Goal: Complete application form

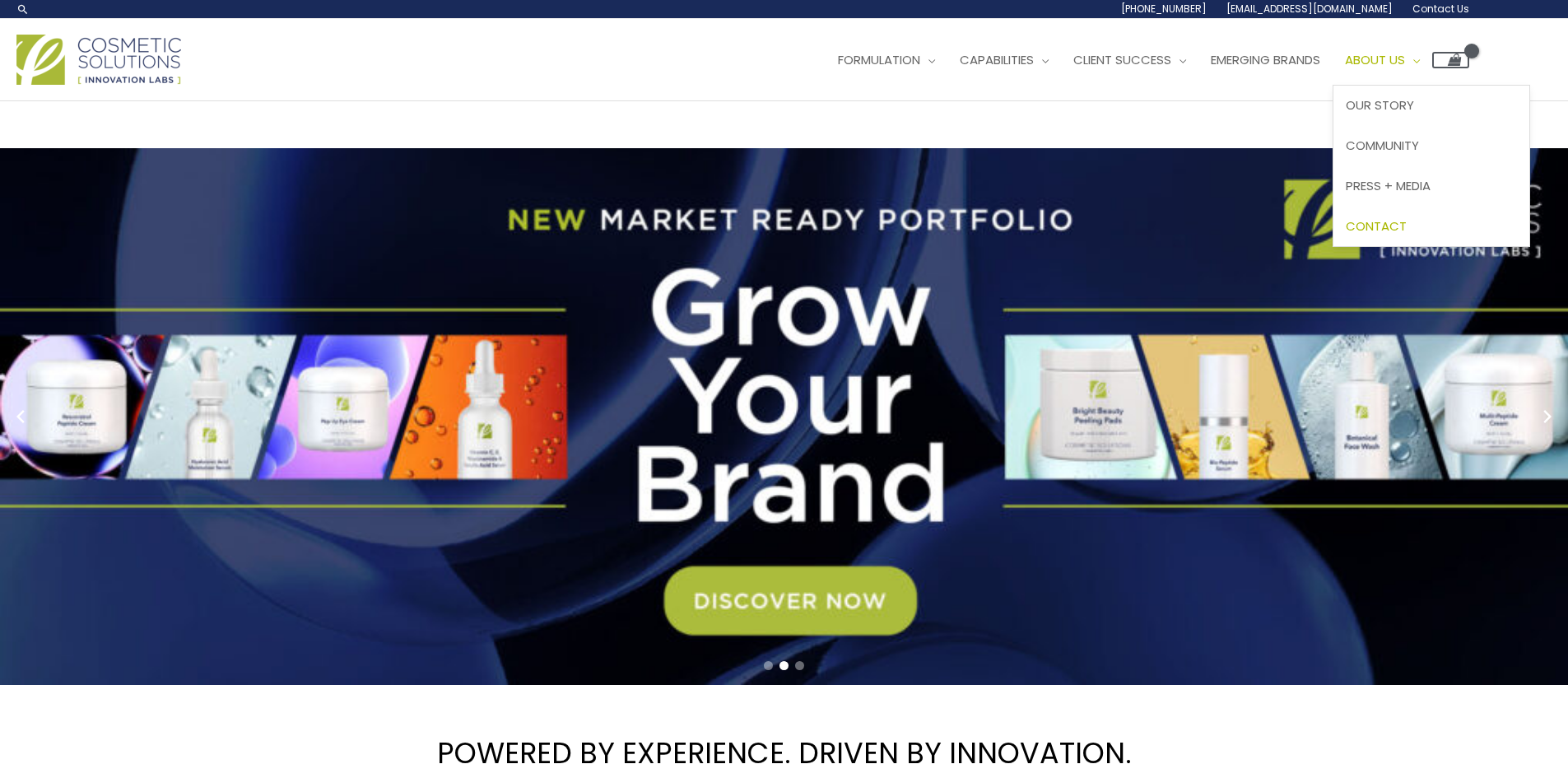
click at [1406, 228] on span "Contact" at bounding box center [1376, 226] width 61 height 17
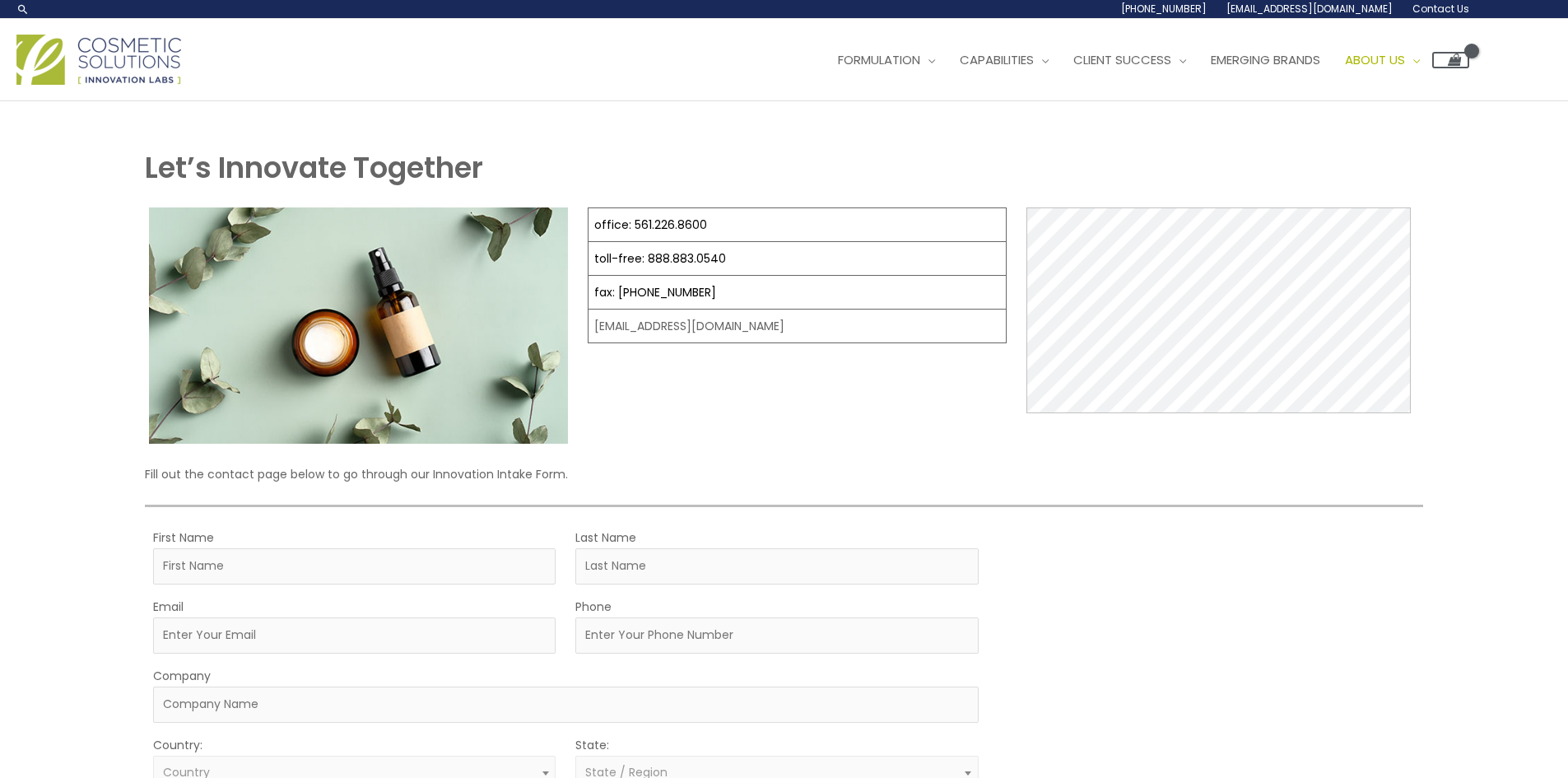
scroll to position [165, 0]
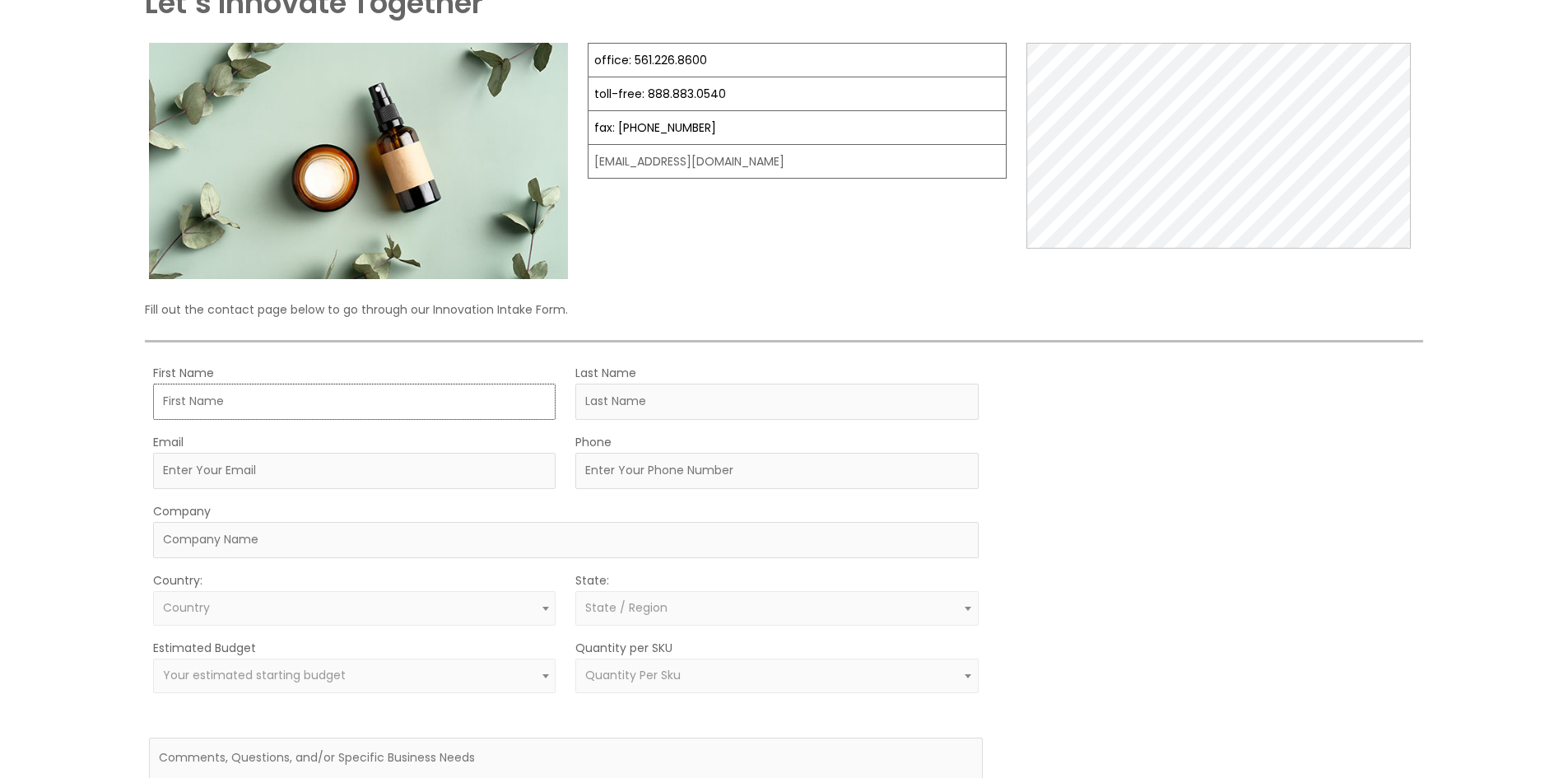
drag, startPoint x: 235, startPoint y: 412, endPoint x: 248, endPoint y: 422, distance: 16.4
click at [235, 412] on input "First Name" at bounding box center [354, 401] width 402 height 36
type input "[PERSON_NAME]"
type input "Miles"
type input "[EMAIL_ADDRESS][DOMAIN_NAME]"
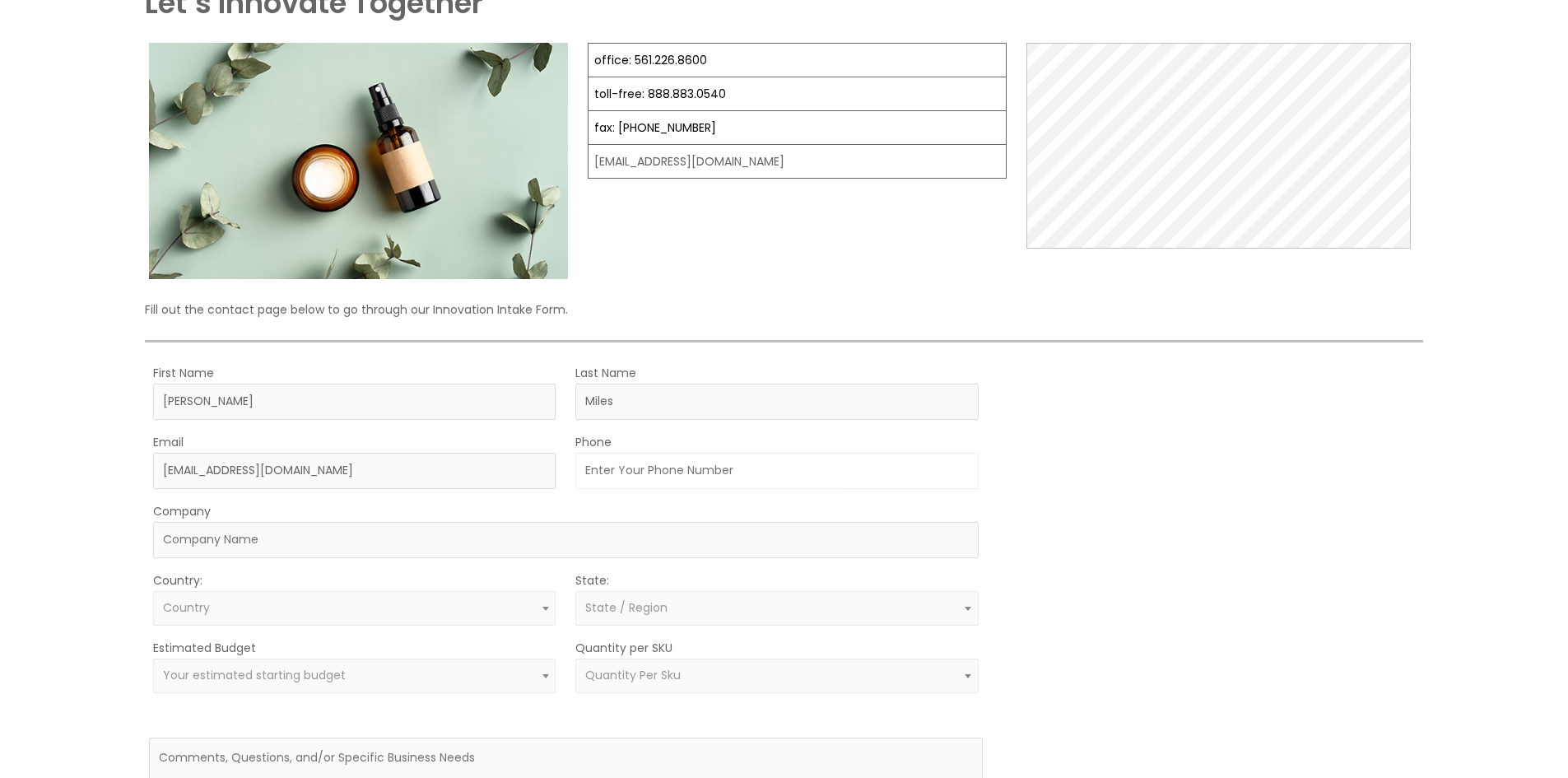
type input "2098090815"
type input "System4"
select select "[GEOGRAPHIC_DATA]"
select select "[US_STATE]"
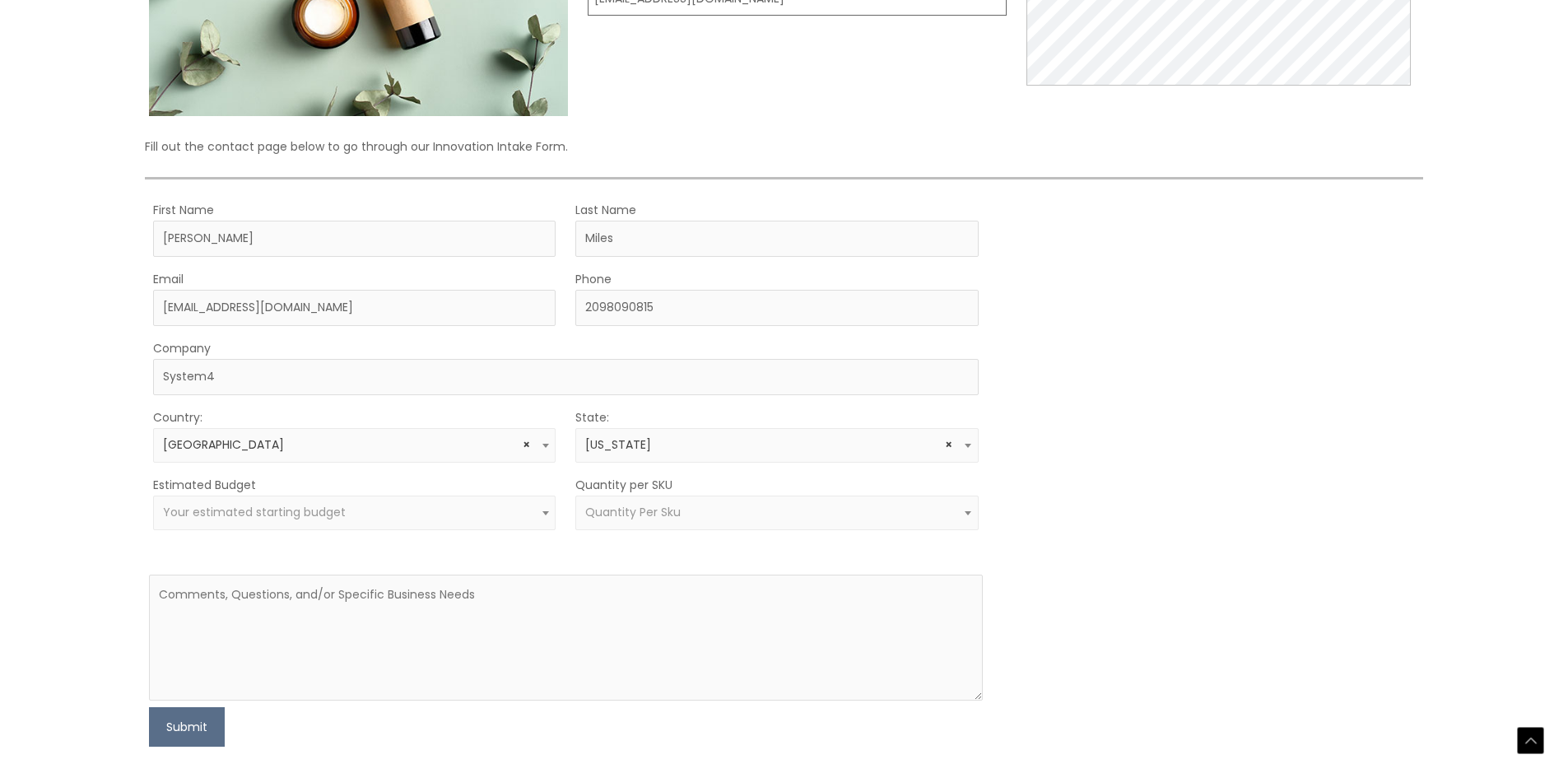
scroll to position [329, 0]
click at [310, 518] on span "Your estimated starting budget" at bounding box center [254, 511] width 182 height 17
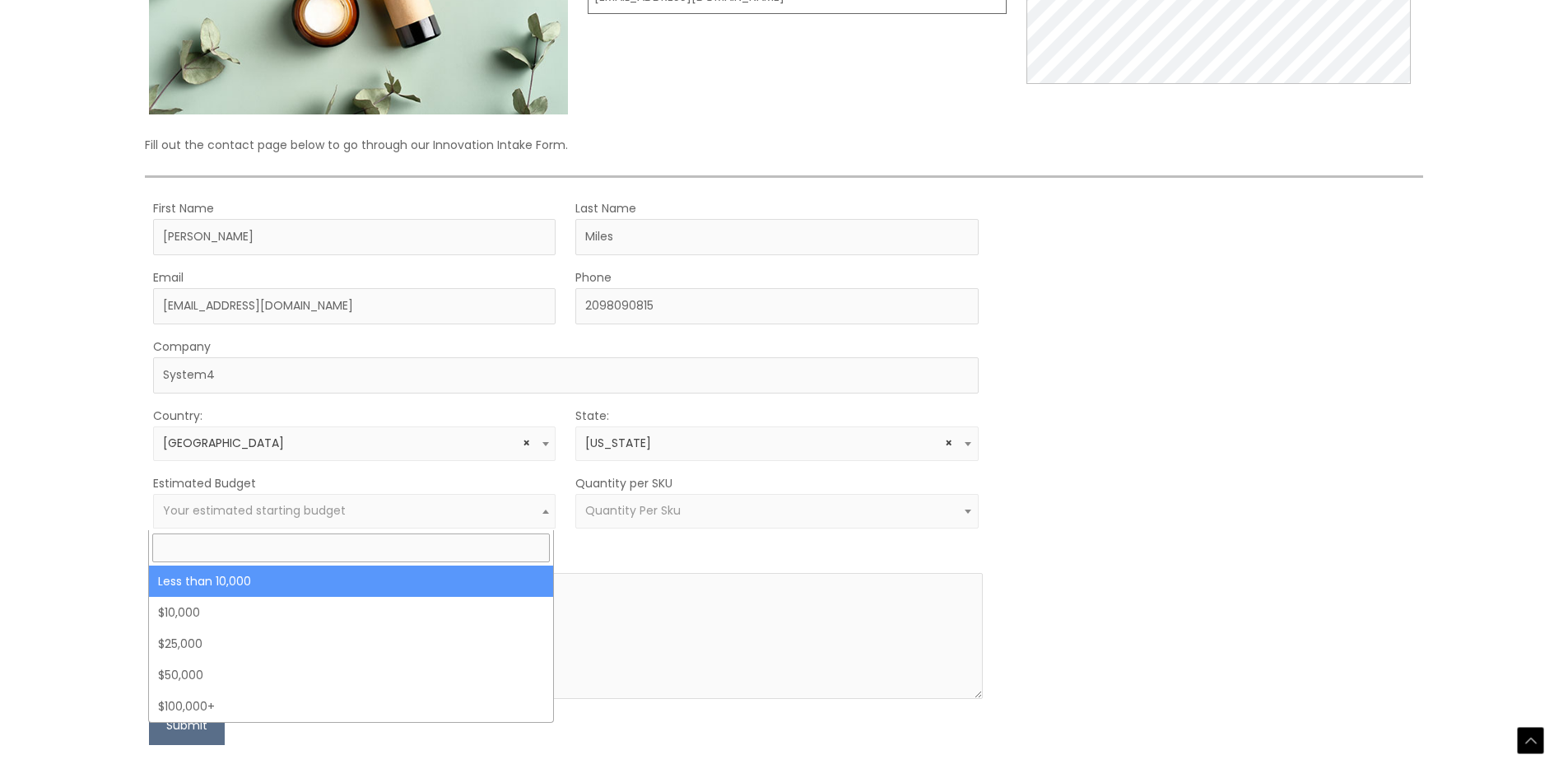
click at [310, 518] on span "Your estimated starting budget" at bounding box center [254, 511] width 182 height 17
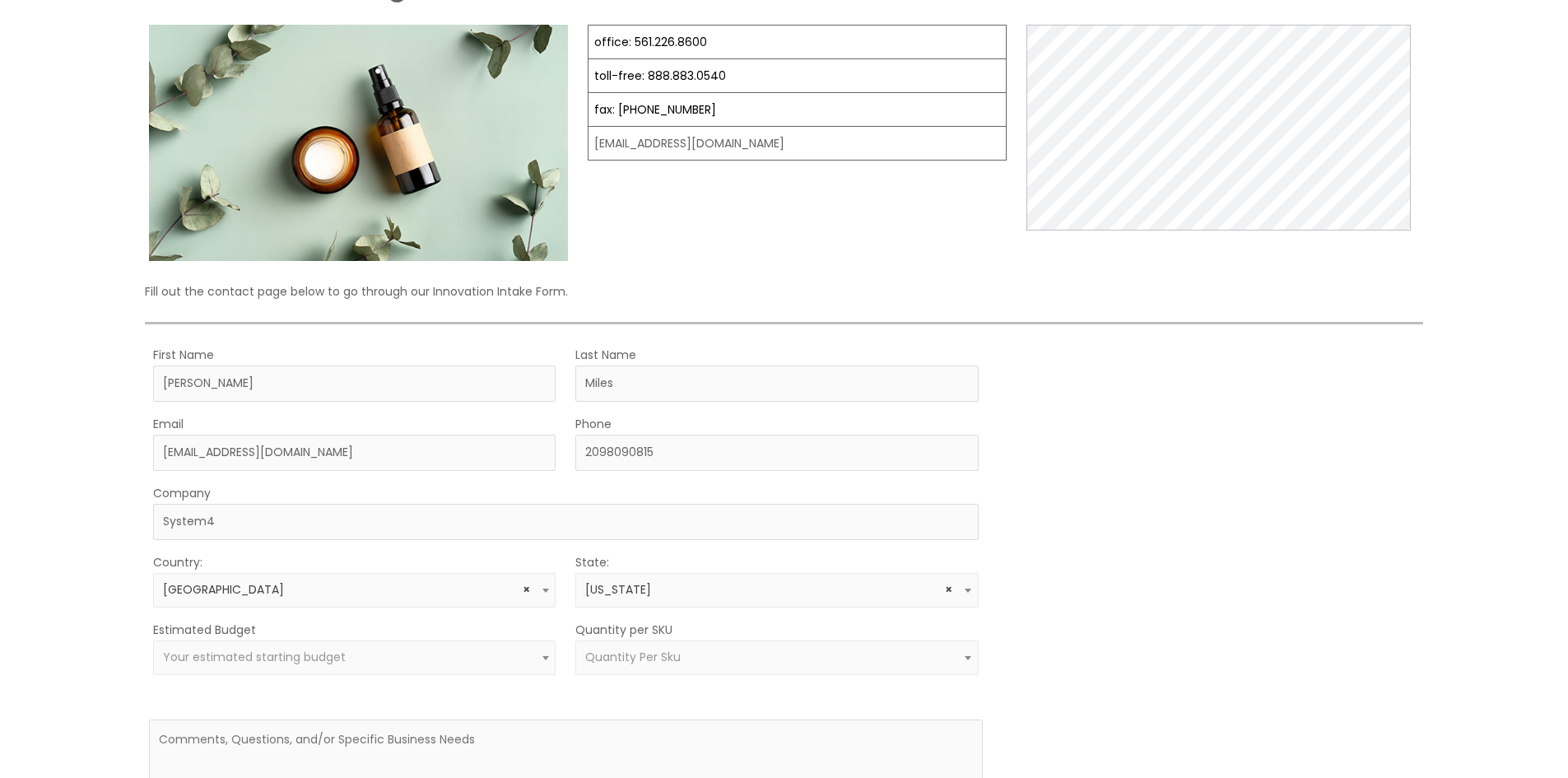
scroll to position [165, 0]
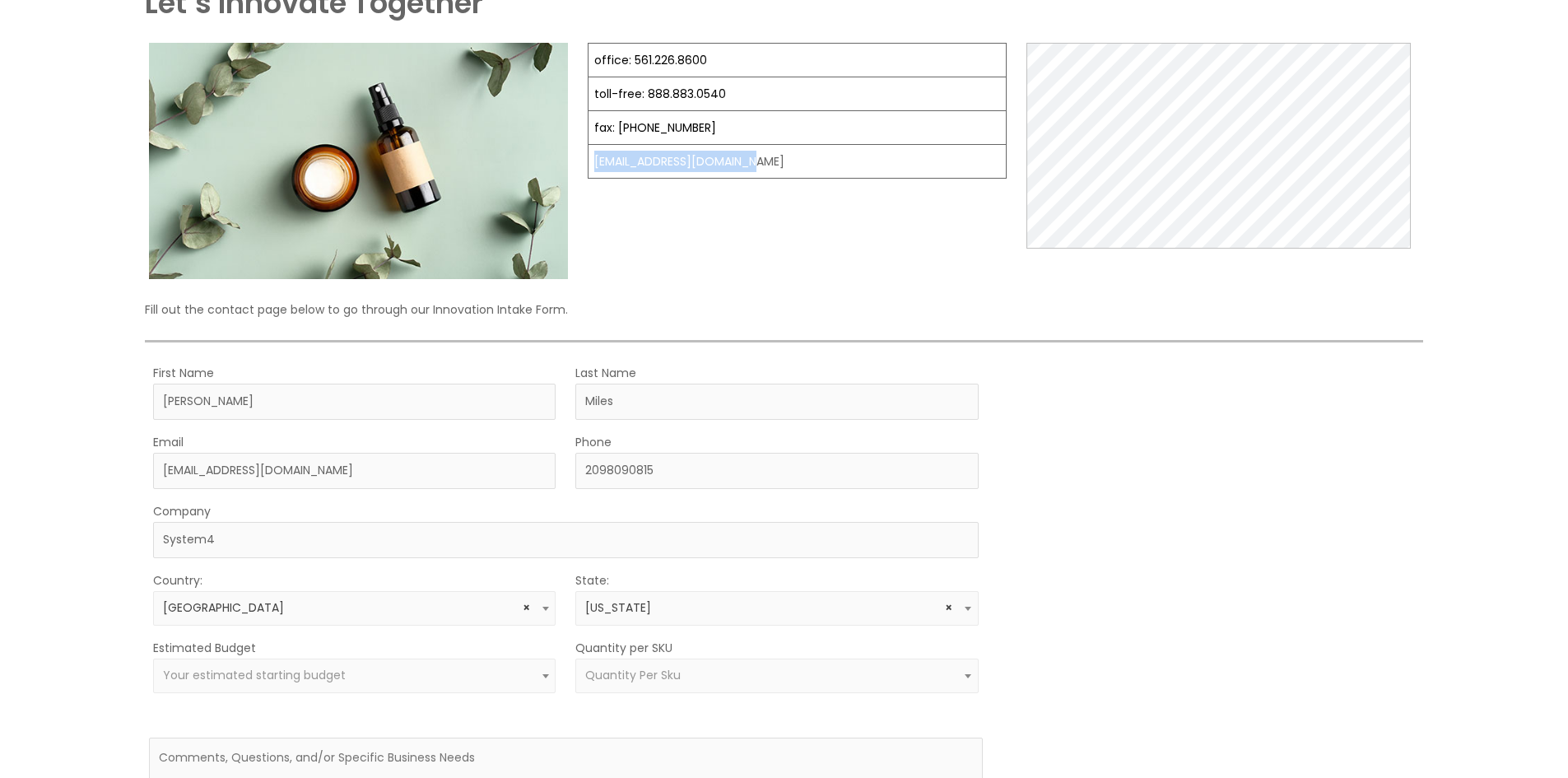
drag, startPoint x: 660, startPoint y: 165, endPoint x: 589, endPoint y: 162, distance: 71.1
click at [589, 162] on td "[EMAIL_ADDRESS][DOMAIN_NAME]" at bounding box center [797, 162] width 418 height 34
copy td "[EMAIL_ADDRESS][DOMAIN_NAME]"
click at [735, 303] on p "Fill out the contact page below to go through our Innovation Intake Form." at bounding box center [783, 310] width 1277 height 22
